Goal: Communication & Community: Connect with others

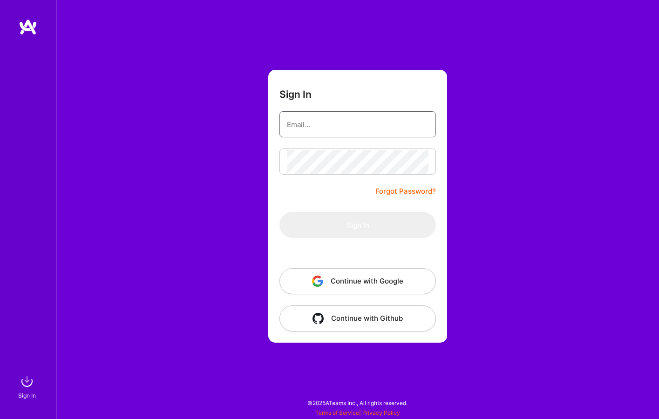
click at [375, 133] on input "email" at bounding box center [358, 125] width 142 height 24
type input "[EMAIL_ADDRESS][DOMAIN_NAME]"
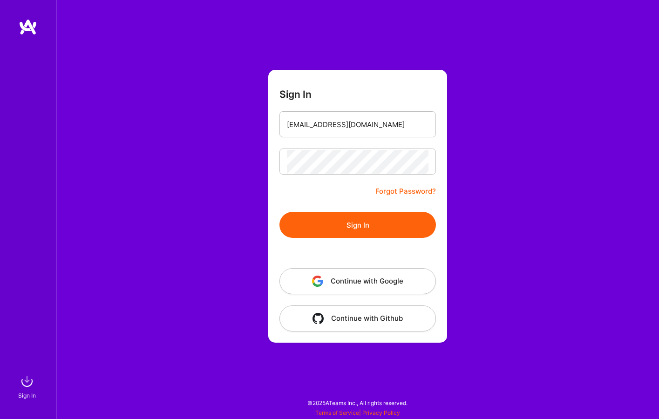
click at [384, 226] on button "Sign In" at bounding box center [357, 225] width 156 height 26
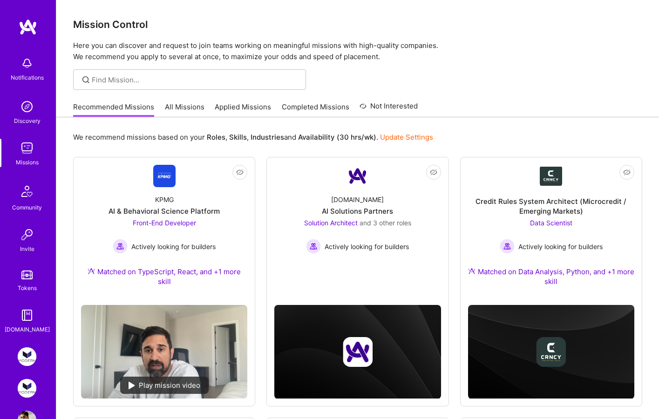
click at [21, 108] on img at bounding box center [27, 106] width 19 height 19
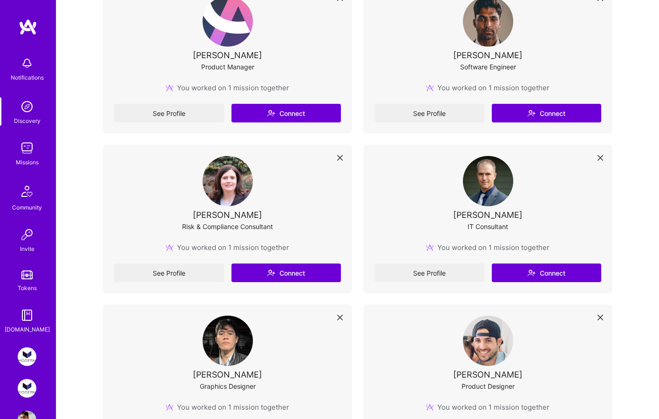
scroll to position [2208, 0]
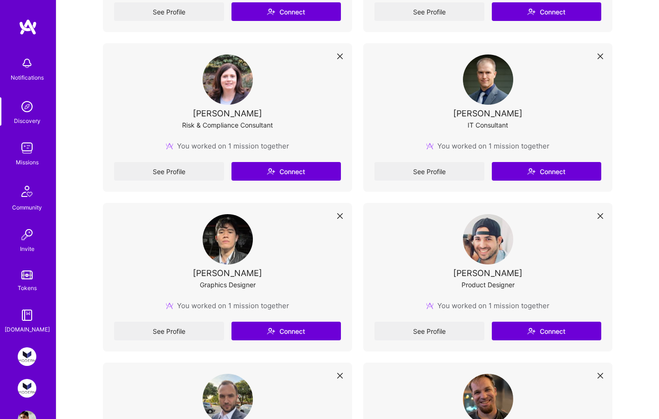
click at [25, 207] on div "Community" at bounding box center [27, 207] width 30 height 10
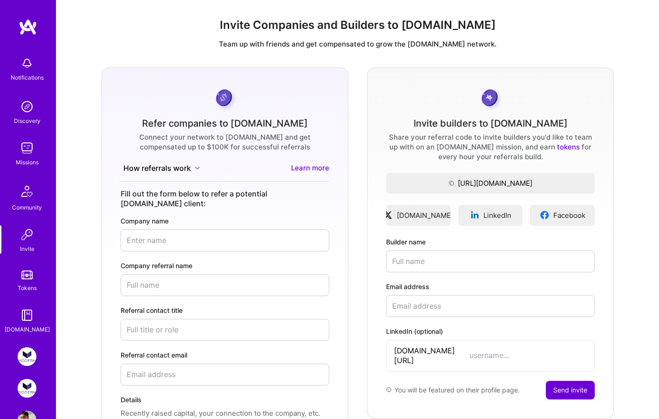
click at [546, 184] on span "[URL][DOMAIN_NAME]" at bounding box center [490, 183] width 209 height 10
